Goal: Navigation & Orientation: Find specific page/section

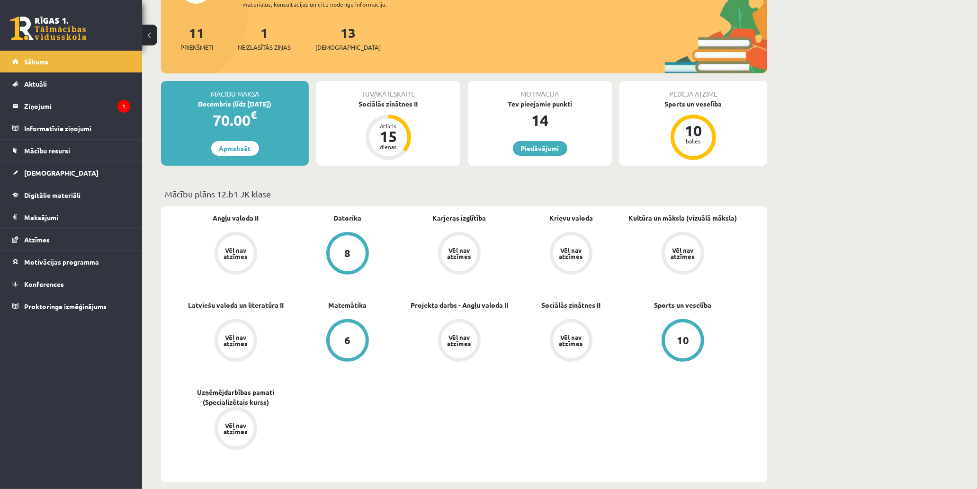
scroll to position [158, 0]
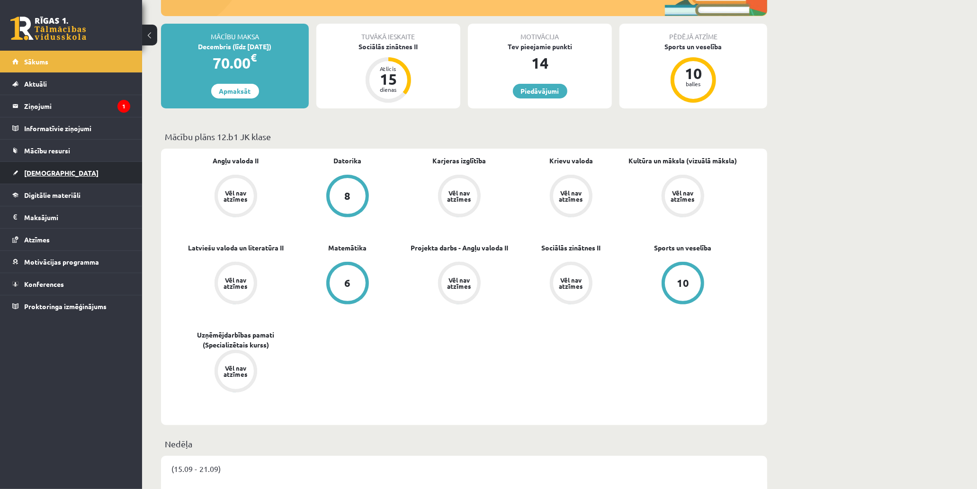
click at [105, 169] on link "[DEMOGRAPHIC_DATA]" at bounding box center [71, 173] width 118 height 22
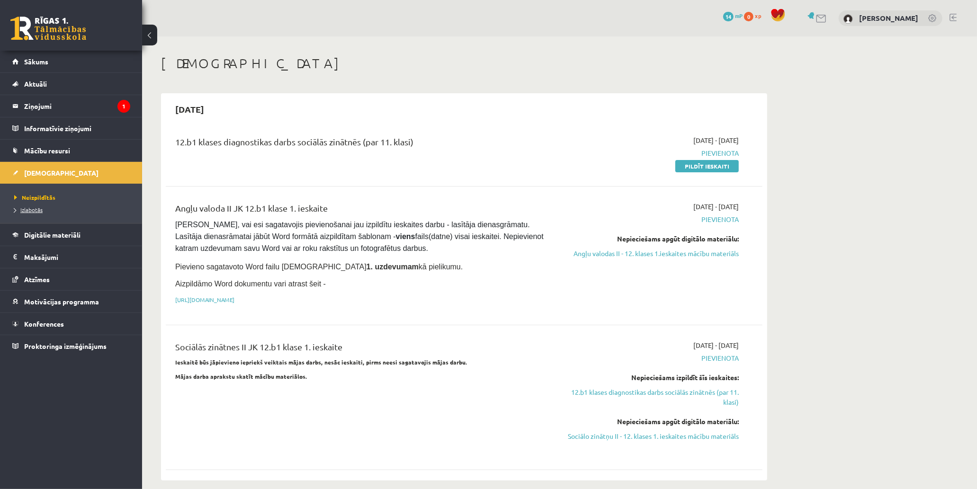
click at [36, 211] on span "Izlabotās" at bounding box center [28, 210] width 28 height 8
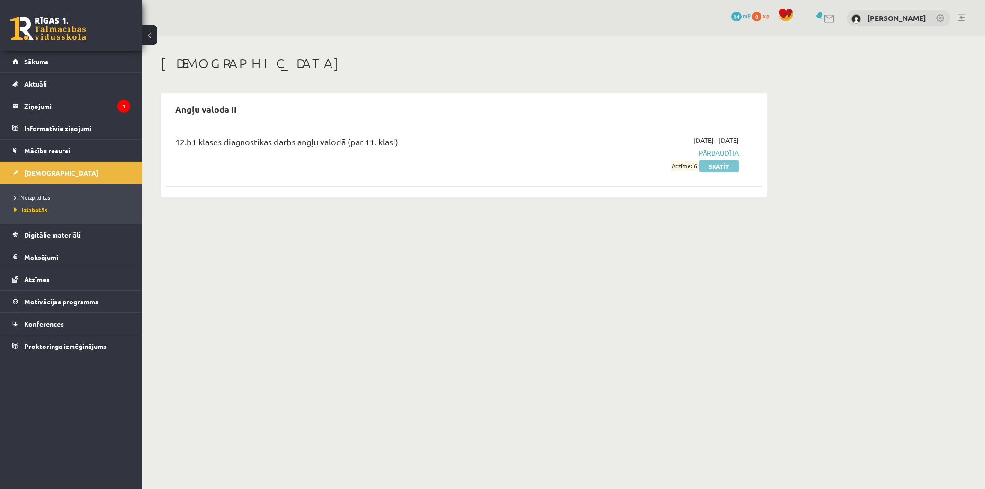
click at [717, 165] on link "Skatīt" at bounding box center [719, 166] width 39 height 12
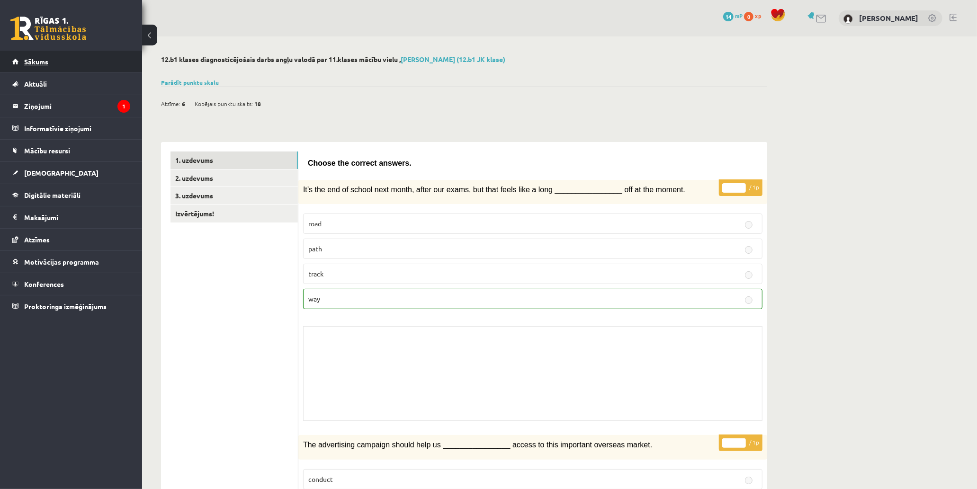
click at [86, 60] on link "Sākums" at bounding box center [71, 62] width 118 height 22
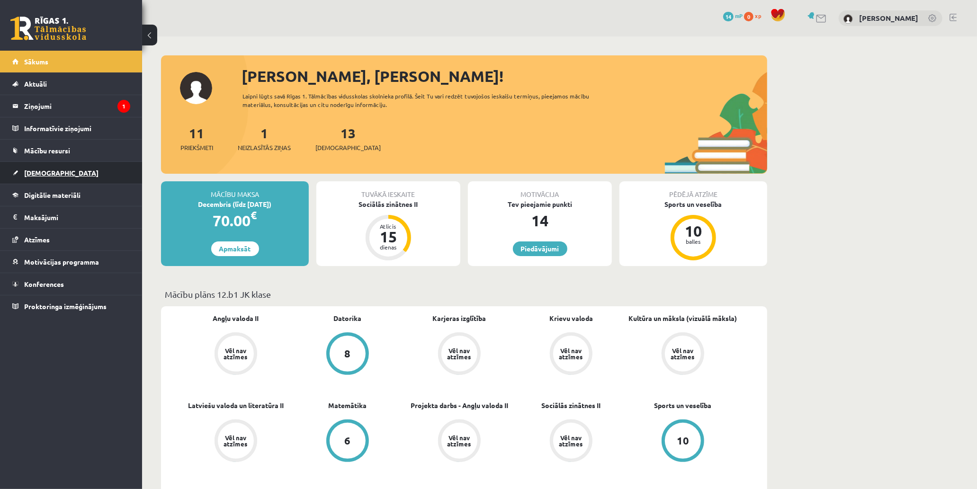
click at [95, 166] on link "[DEMOGRAPHIC_DATA]" at bounding box center [71, 173] width 118 height 22
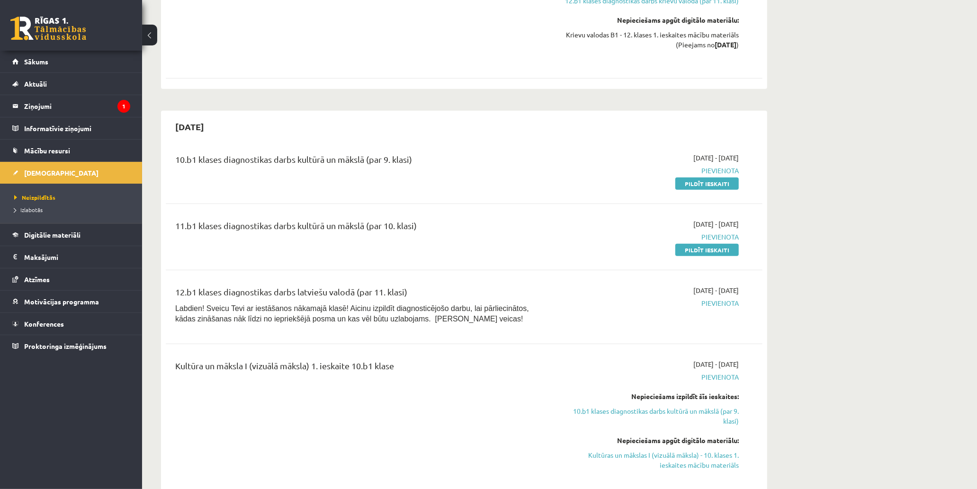
scroll to position [789, 0]
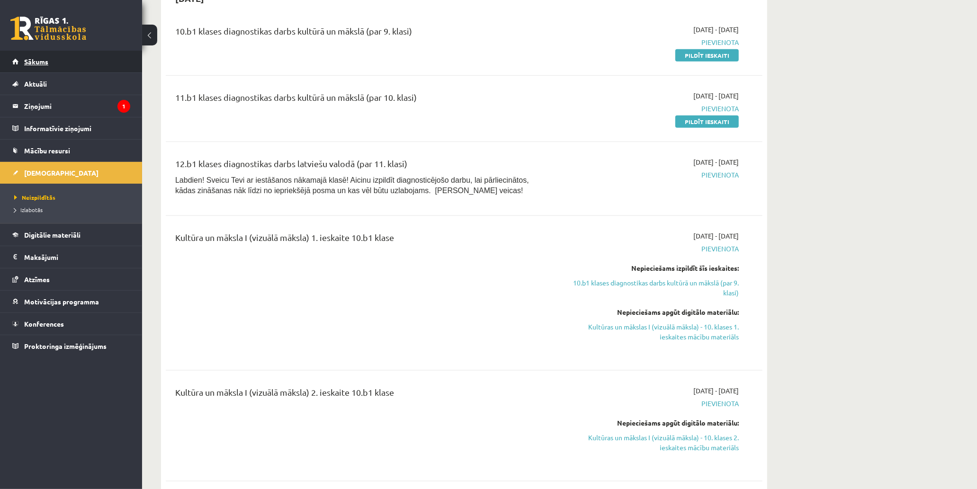
click at [100, 62] on link "Sākums" at bounding box center [71, 62] width 118 height 22
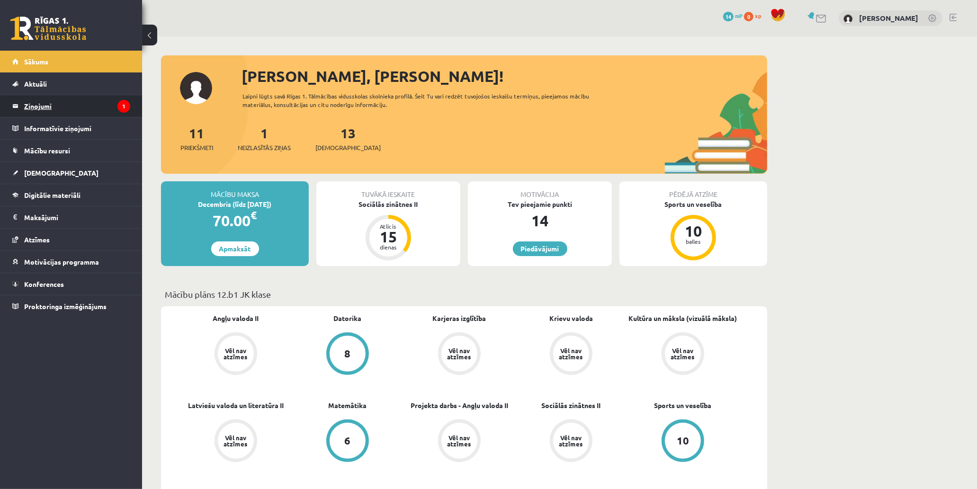
click at [81, 100] on legend "Ziņojumi 1" at bounding box center [77, 106] width 106 height 22
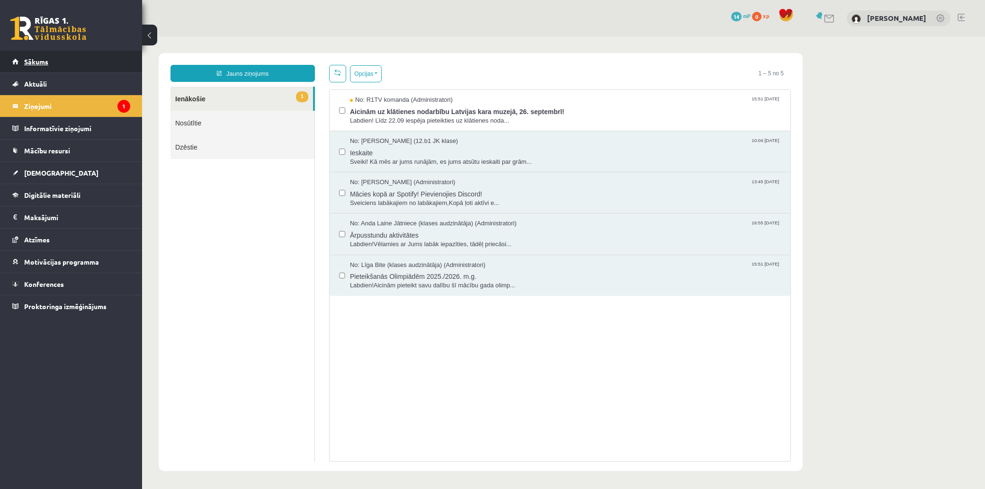
click at [81, 64] on link "Sākums" at bounding box center [71, 62] width 118 height 22
